Goal: Share content

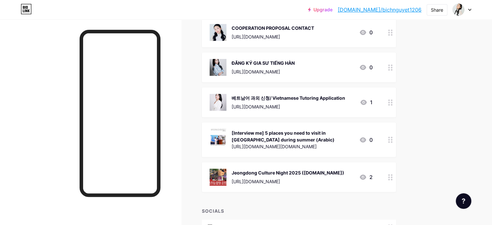
scroll to position [403, 0]
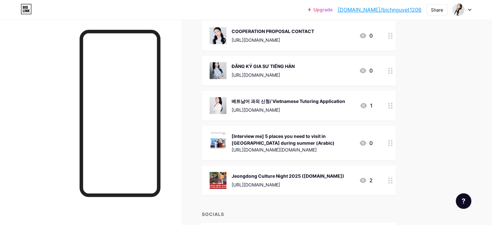
click at [322, 133] on div "[Interview me] 5 places you need to visit in [GEOGRAPHIC_DATA] during summer (A…" at bounding box center [292, 140] width 122 height 14
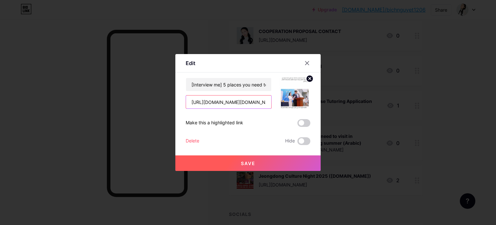
click at [244, 101] on input "[URL][DOMAIN_NAME][DOMAIN_NAME]" at bounding box center [228, 101] width 85 height 13
click at [302, 60] on div at bounding box center [308, 63] width 12 height 12
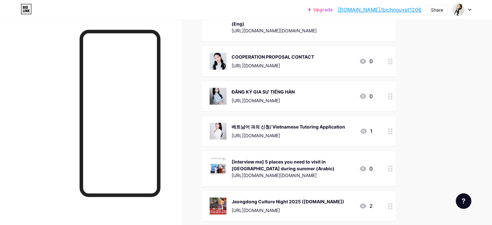
scroll to position [377, 0]
click at [274, 198] on div "Jeongdong Culture Night 2025 ([DOMAIN_NAME])" at bounding box center [287, 201] width 112 height 7
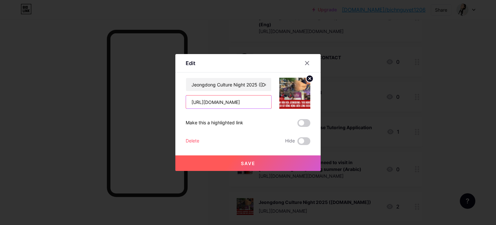
click at [246, 103] on input "[URL][DOMAIN_NAME]" at bounding box center [228, 101] width 85 height 13
click at [305, 59] on div at bounding box center [308, 63] width 12 height 12
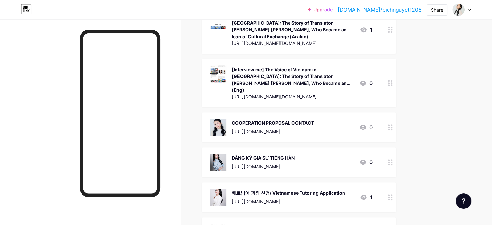
scroll to position [310, 0]
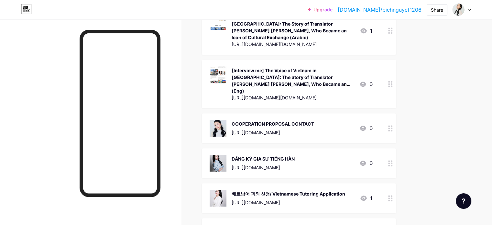
click at [293, 67] on div "[Interview me] The Voice of Vietnam in [GEOGRAPHIC_DATA]: The Story of Translat…" at bounding box center [292, 80] width 122 height 27
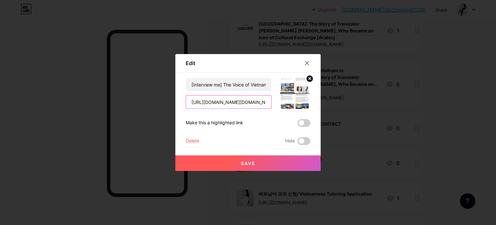
click at [238, 98] on input "[URL][DOMAIN_NAME][DOMAIN_NAME]" at bounding box center [228, 101] width 85 height 13
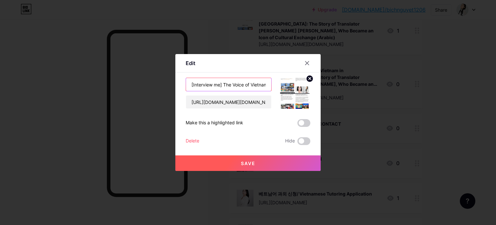
click at [248, 82] on input "[Interview me] The Voice of Vietnam in [GEOGRAPHIC_DATA]: The Story of Translat…" at bounding box center [228, 84] width 85 height 13
click at [306, 63] on icon at bounding box center [308, 63] width 4 height 4
